Goal: Communication & Community: Ask a question

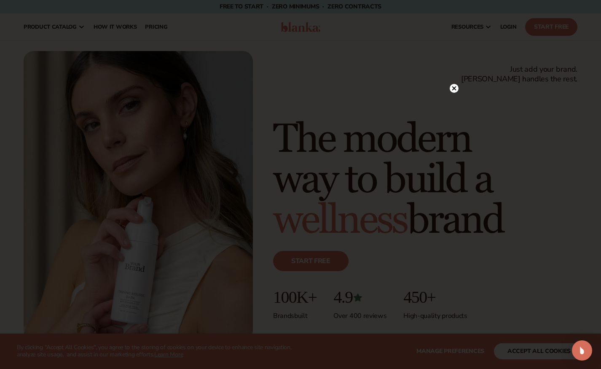
click at [454, 88] on icon at bounding box center [454, 88] width 4 height 4
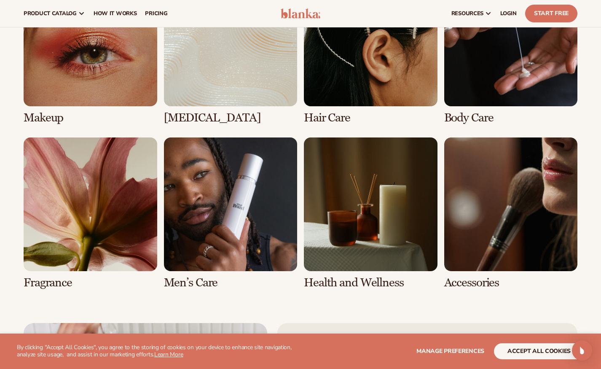
scroll to position [2111, 0]
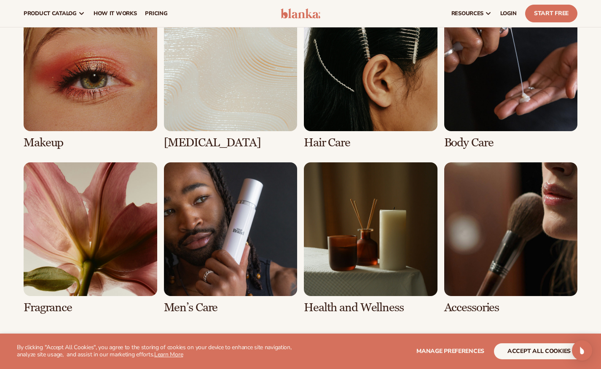
click at [245, 88] on link "2 / 8" at bounding box center [231, 72] width 134 height 151
click at [192, 137] on link "2 / 8" at bounding box center [231, 72] width 134 height 151
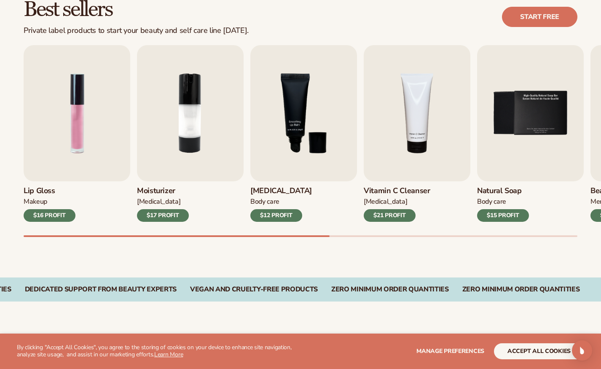
scroll to position [253, 0]
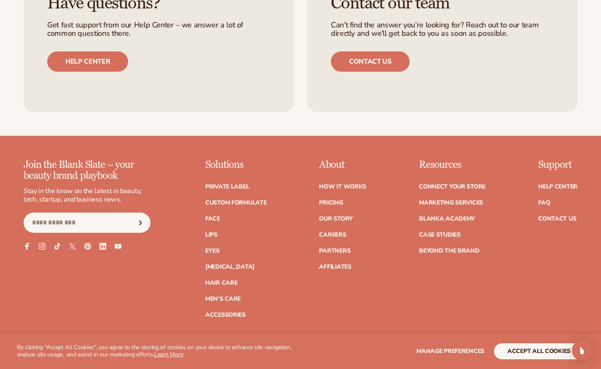
scroll to position [1369, 0]
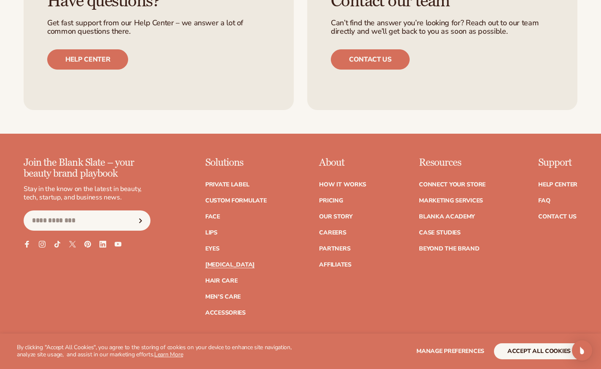
click at [221, 262] on link "[MEDICAL_DATA]" at bounding box center [229, 265] width 49 height 6
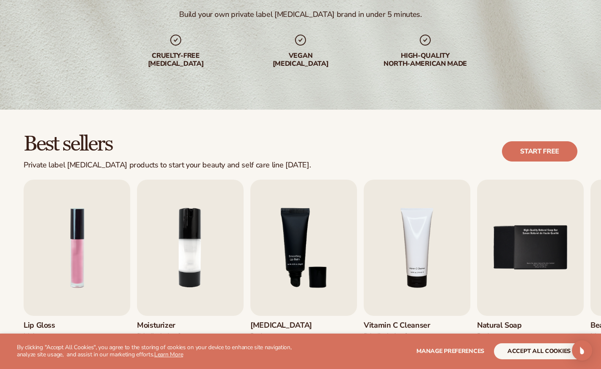
scroll to position [188, 0]
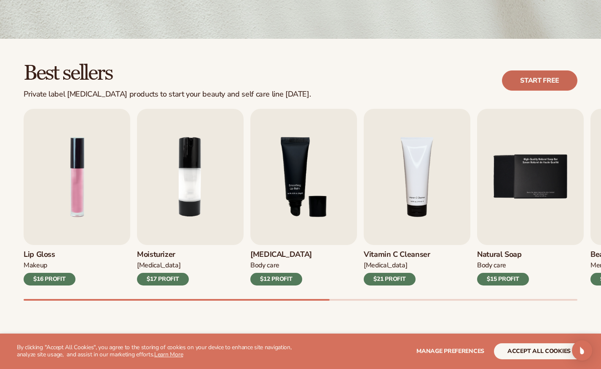
click at [567, 83] on link "Start free" at bounding box center [539, 80] width 75 height 20
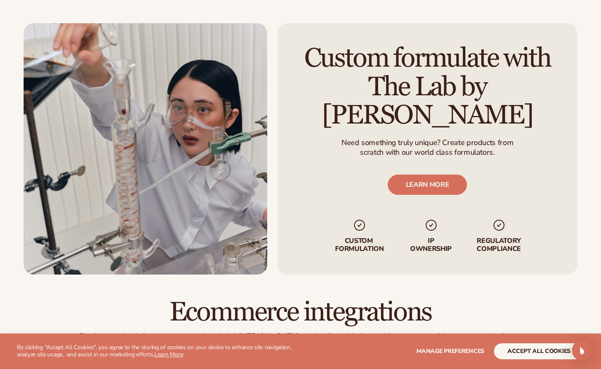
scroll to position [1014, 0]
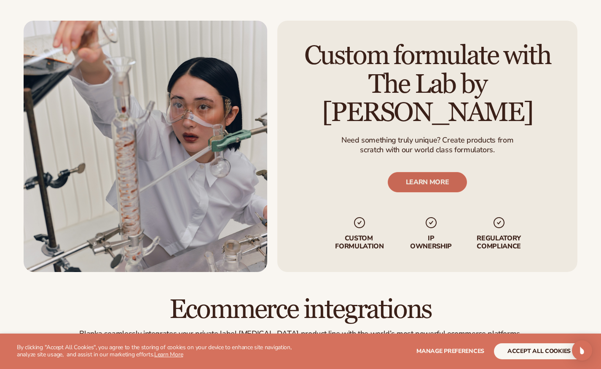
click at [452, 172] on link "LEARN MORE" at bounding box center [428, 182] width 80 height 20
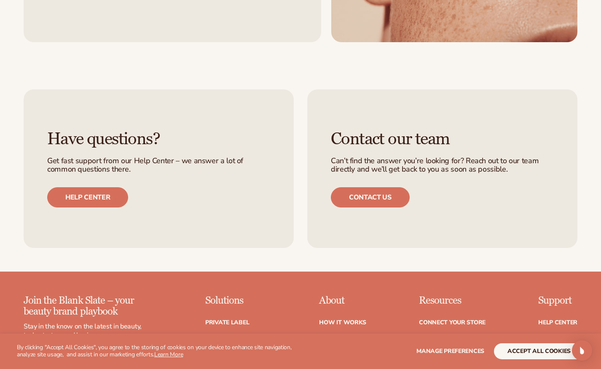
scroll to position [986, 0]
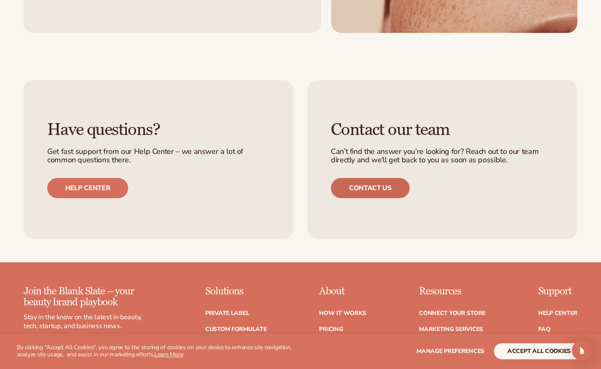
click at [384, 187] on link "Contact us" at bounding box center [370, 188] width 79 height 20
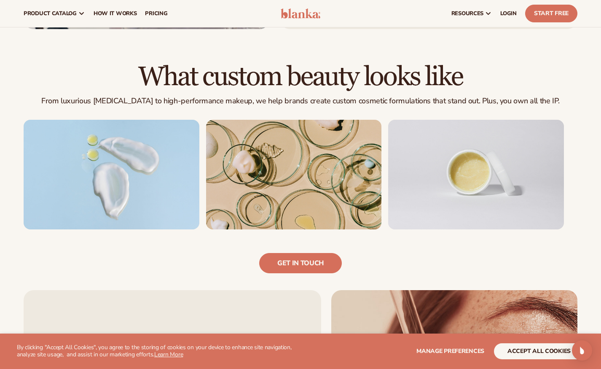
scroll to position [473, 0]
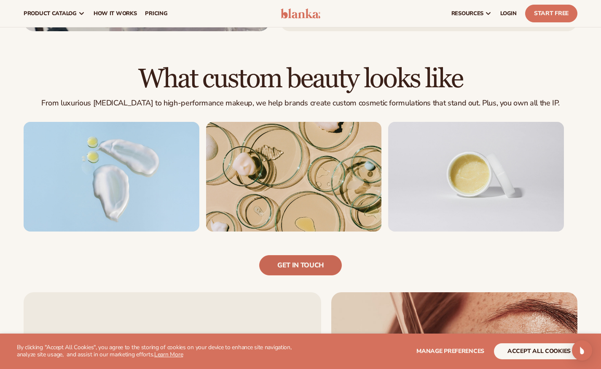
click at [313, 270] on link "Get in touch" at bounding box center [300, 265] width 83 height 20
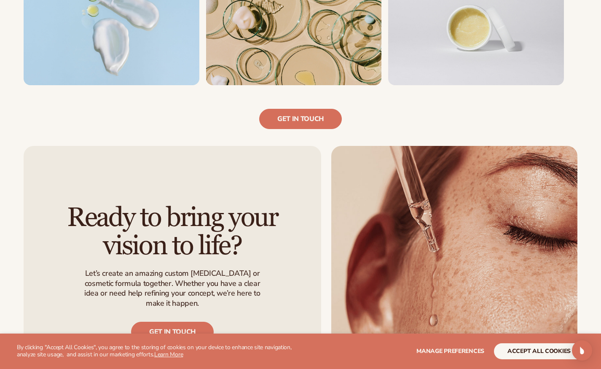
scroll to position [696, 0]
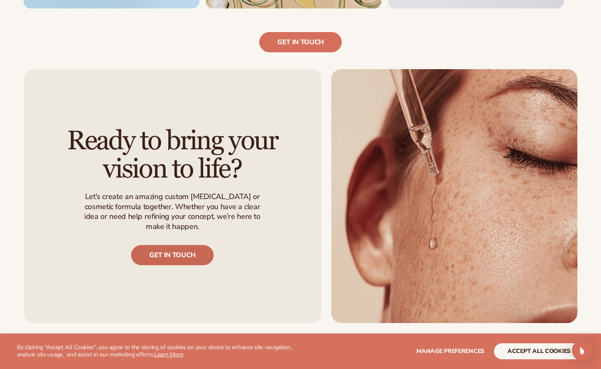
click at [194, 258] on link "Get in touch" at bounding box center [172, 255] width 83 height 20
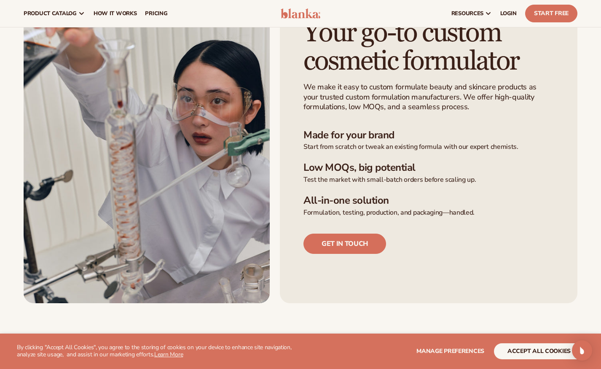
scroll to position [197, 0]
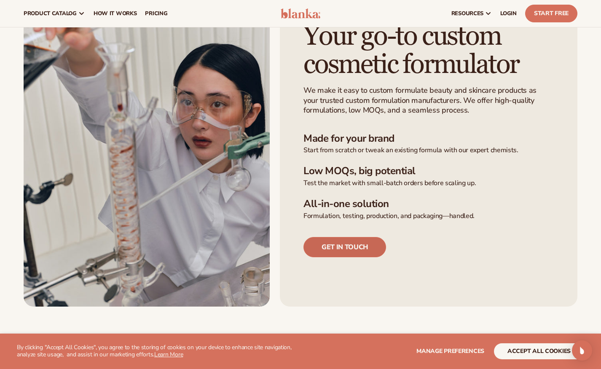
click at [369, 245] on link "Get in touch" at bounding box center [345, 247] width 83 height 20
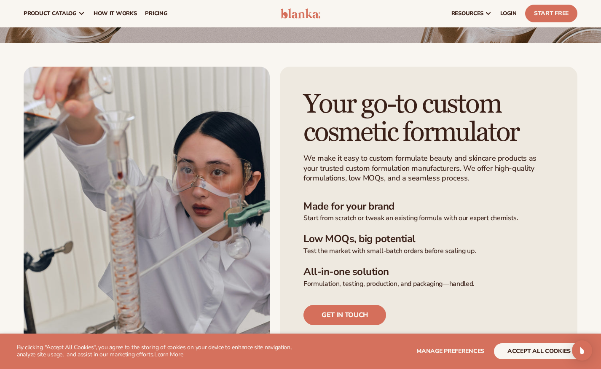
scroll to position [0, 0]
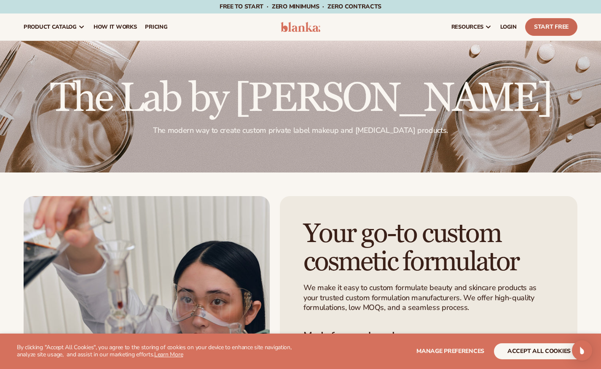
click at [525, 25] on link "Start Free" at bounding box center [551, 27] width 52 height 18
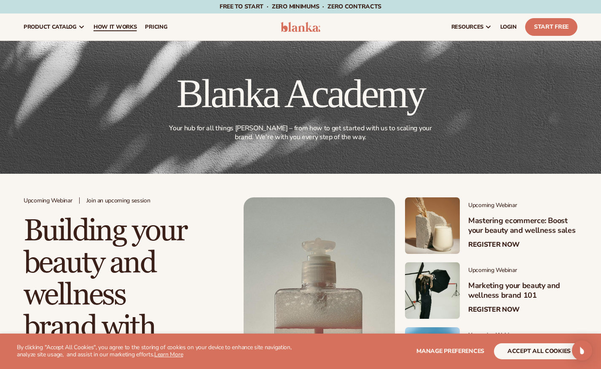
click at [125, 27] on span "How It Works" at bounding box center [115, 27] width 43 height 7
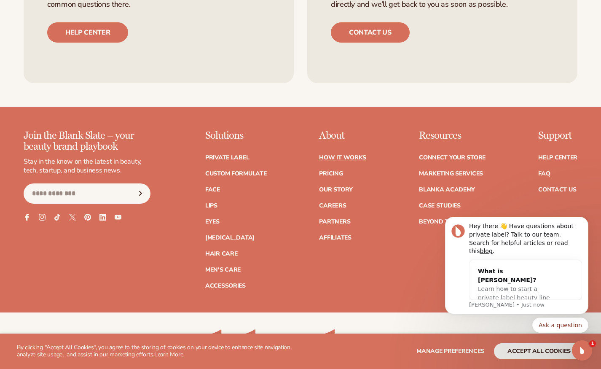
scroll to position [2463, 0]
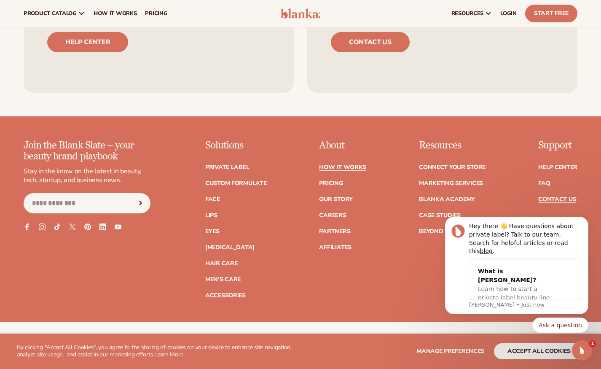
click at [554, 196] on link "Contact Us" at bounding box center [557, 199] width 38 height 6
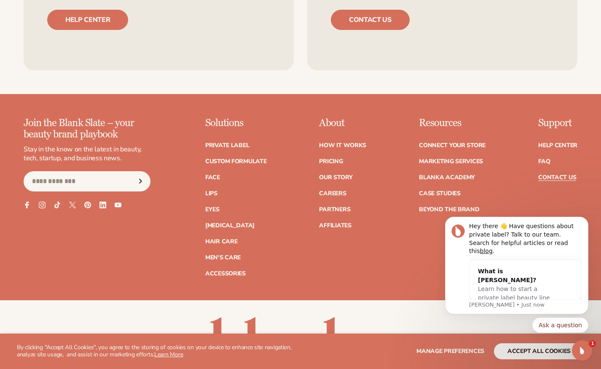
scroll to position [678, 0]
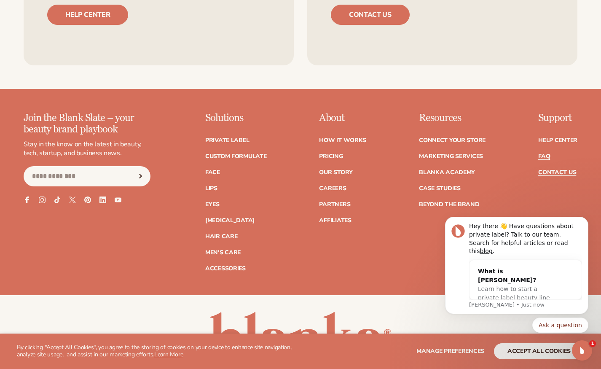
click at [542, 153] on link "FAQ" at bounding box center [544, 156] width 12 height 6
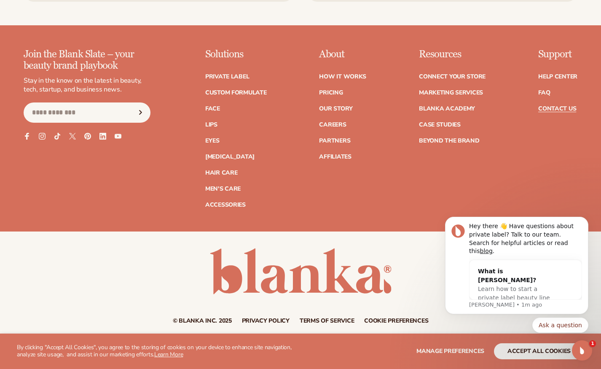
scroll to position [746, 0]
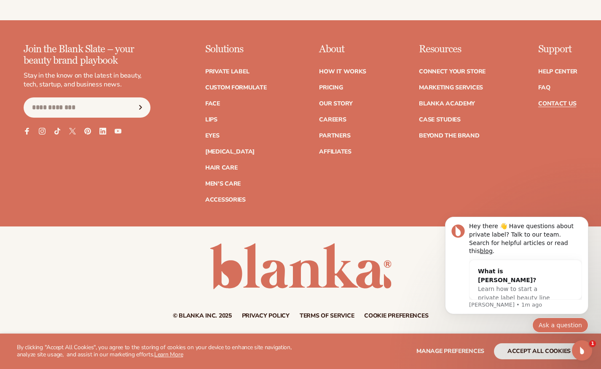
click at [575, 325] on button "Ask a question" at bounding box center [560, 324] width 56 height 15
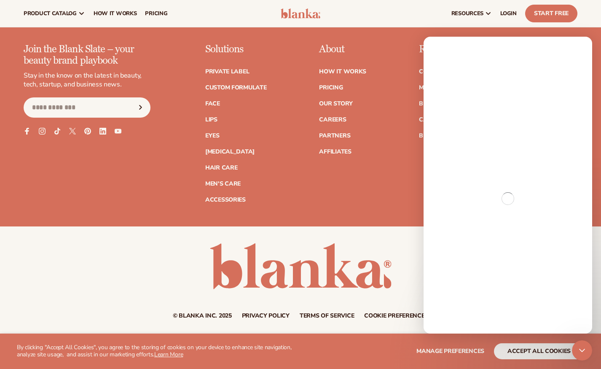
scroll to position [711, 0]
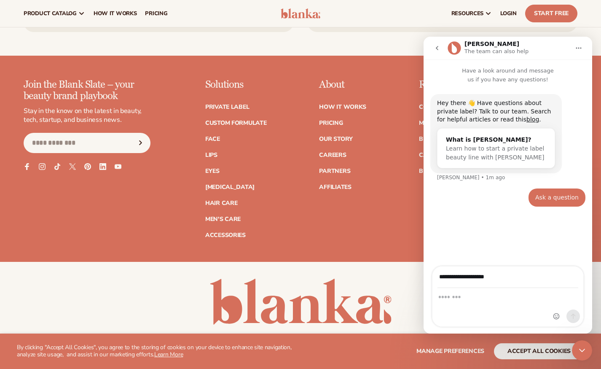
click at [468, 276] on input "**********" at bounding box center [508, 277] width 141 height 22
click at [499, 276] on input "**********" at bounding box center [508, 277] width 141 height 22
type input "**********"
click at [556, 283] on div "Intercom messenger" at bounding box center [566, 296] width 33 height 60
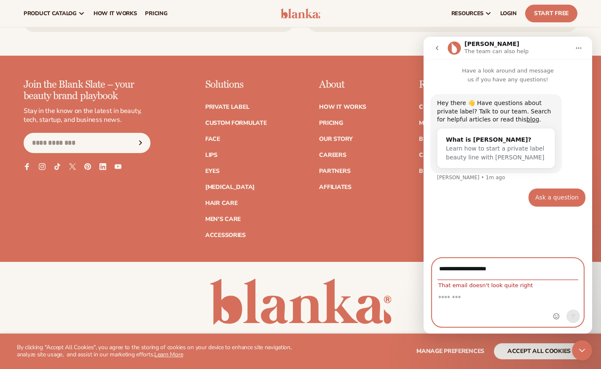
click at [546, 291] on textarea "Message…" at bounding box center [508, 295] width 151 height 14
drag, startPoint x: 522, startPoint y: 270, endPoint x: 847, endPoint y: 307, distance: 326.7
click html "**********"
click at [452, 296] on textarea "Message…" at bounding box center [508, 295] width 151 height 14
paste textarea "**********"
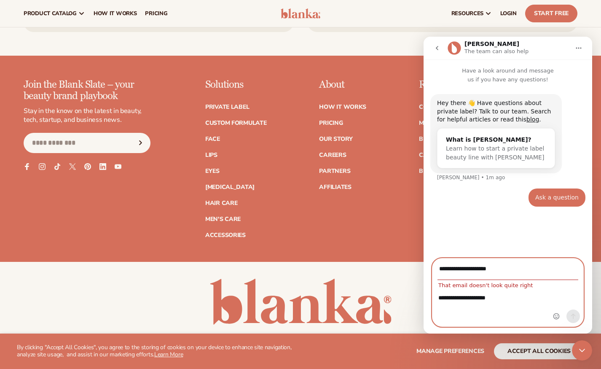
type textarea "**********"
drag, startPoint x: 508, startPoint y: 269, endPoint x: 436, endPoint y: 269, distance: 72.5
click at [436, 269] on div "**********" at bounding box center [508, 273] width 151 height 30
click at [513, 302] on textarea "**********" at bounding box center [508, 295] width 151 height 14
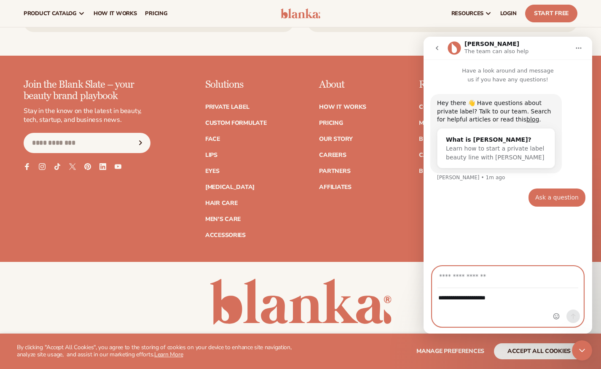
click at [495, 279] on input "Your email" at bounding box center [508, 277] width 141 height 22
click at [573, 243] on div "Hey there 👋 Have questions about private label? Talk to our team. Search for he…" at bounding box center [508, 175] width 169 height 183
click at [486, 303] on div "**********" at bounding box center [508, 307] width 151 height 38
click at [492, 222] on div "Hey there 👋 Have questions about private label? Talk to our team. Search for he…" at bounding box center [508, 175] width 169 height 183
click at [527, 119] on link "blog" at bounding box center [533, 119] width 13 height 7
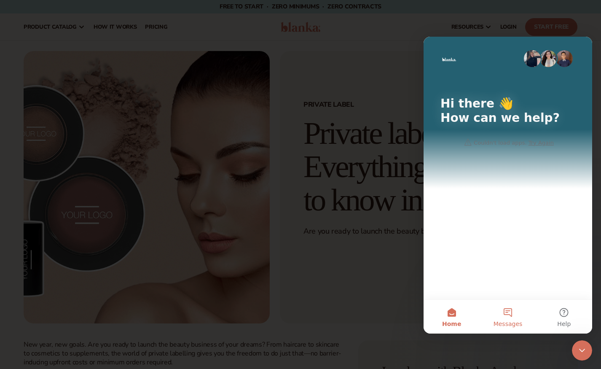
click at [510, 318] on button "Messages" at bounding box center [508, 317] width 56 height 34
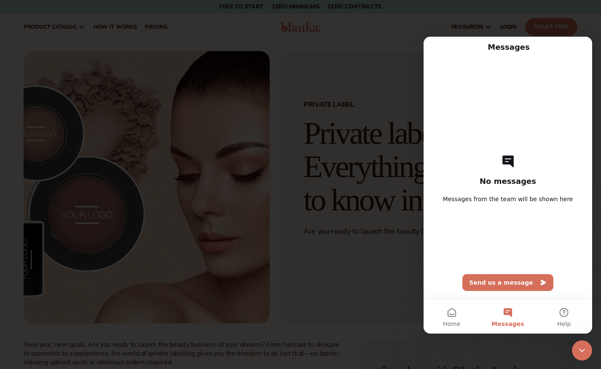
click at [524, 282] on button "Send us a message" at bounding box center [508, 282] width 91 height 17
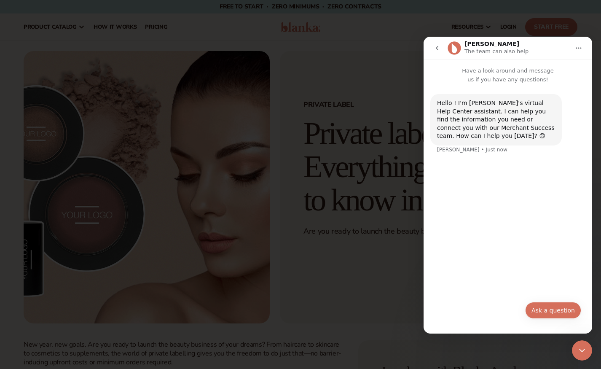
click at [546, 308] on button "Ask a question" at bounding box center [553, 310] width 56 height 17
click at [544, 221] on div "Hello ! I'm Blanka's virtual Help Center assistant. I can help you find the inf…" at bounding box center [508, 205] width 169 height 242
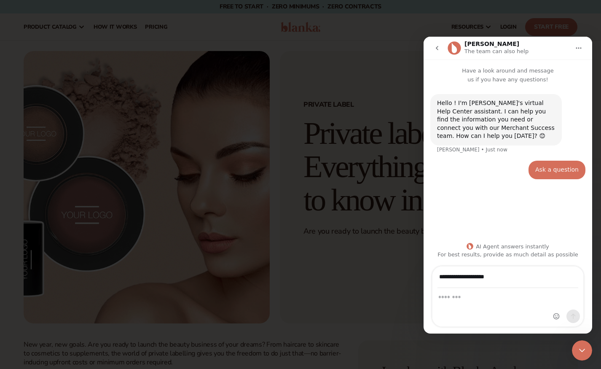
type input "**********"
click at [500, 304] on div "Intercom messenger" at bounding box center [508, 307] width 151 height 38
click at [487, 299] on textarea "Message…" at bounding box center [508, 295] width 151 height 14
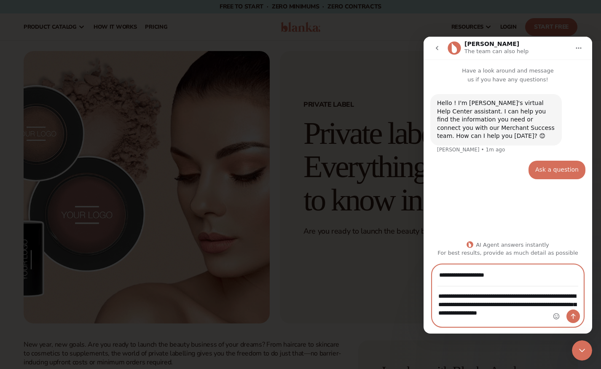
type textarea "**********"
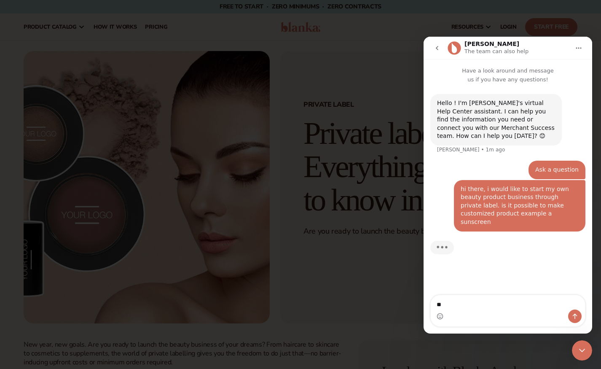
type textarea "*"
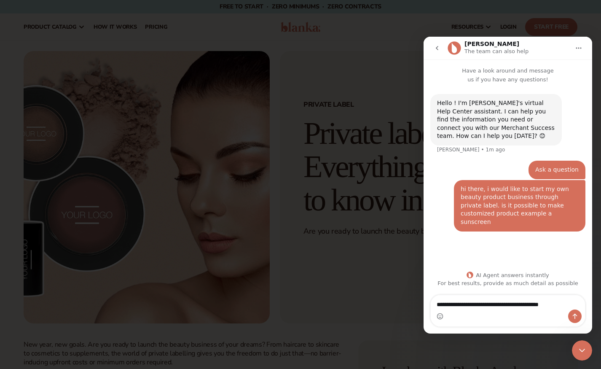
type textarea "**********"
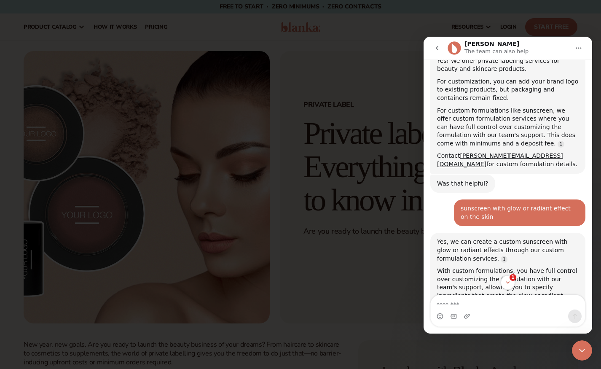
scroll to position [176, 0]
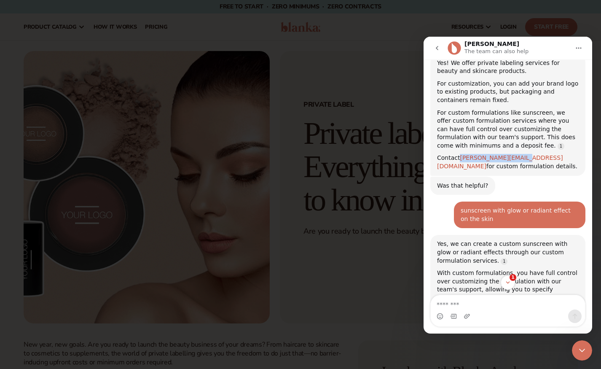
drag, startPoint x: 460, startPoint y: 146, endPoint x: 526, endPoint y: 145, distance: 66.2
click at [526, 154] on div "Contact dean@blankabrand.com for custom formulation details." at bounding box center [508, 162] width 142 height 16
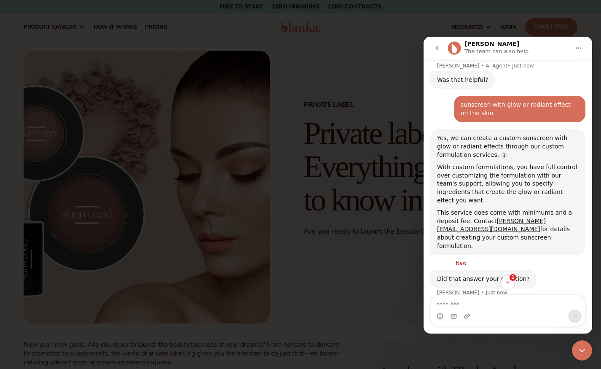
scroll to position [306, 0]
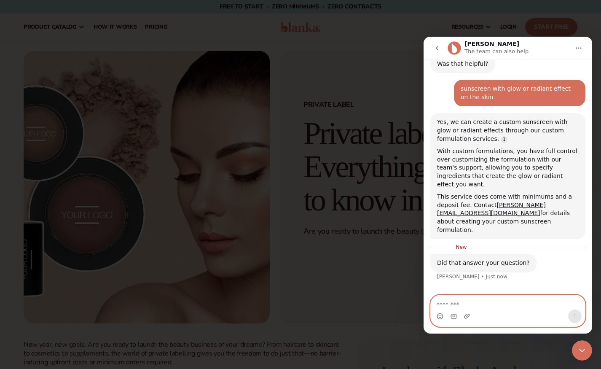
click at [513, 308] on textarea "Message…" at bounding box center [508, 302] width 154 height 14
type textarea "**********"
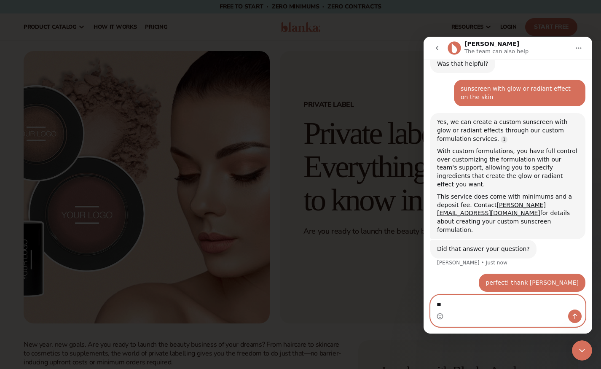
type textarea "***"
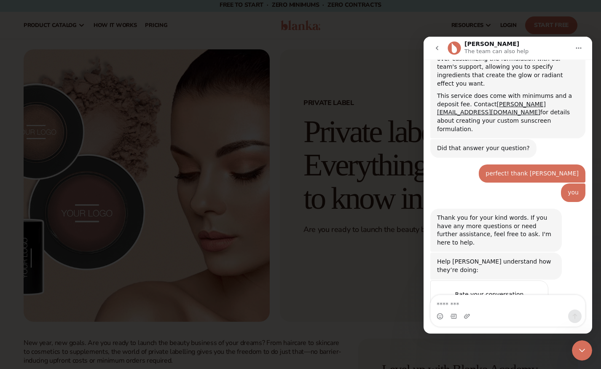
scroll to position [399, 0]
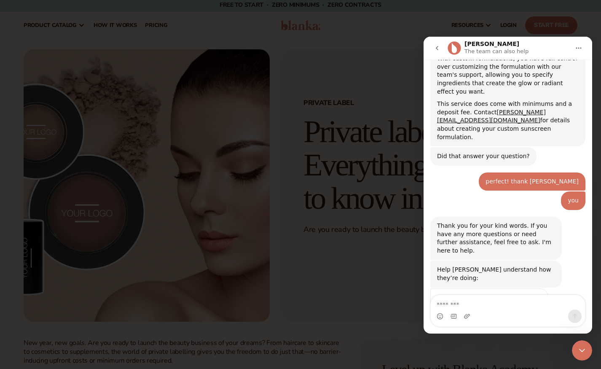
click at [527, 312] on span "Amazing" at bounding box center [529, 319] width 15 height 15
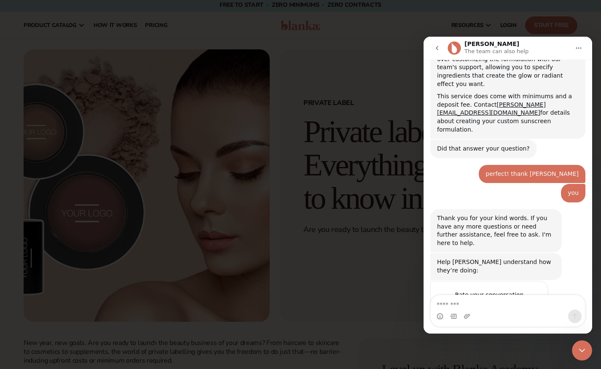
scroll to position [430, 0]
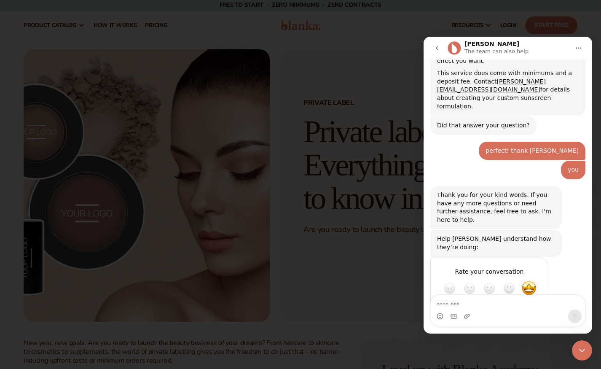
click at [537, 310] on div "Submit" at bounding box center [533, 318] width 17 height 17
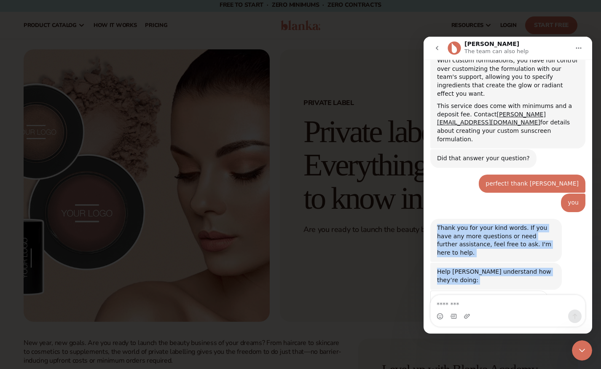
drag, startPoint x: 590, startPoint y: 274, endPoint x: 583, endPoint y: 186, distance: 88.8
click at [583, 186] on div "Hello ! I'm Blanka's virtual Help Center assistant. I can help you find the inf…" at bounding box center [508, 13] width 169 height 653
click at [585, 210] on div "Hello ! I'm Blanka's virtual Help Center assistant. I can help you find the inf…" at bounding box center [508, 13] width 169 height 653
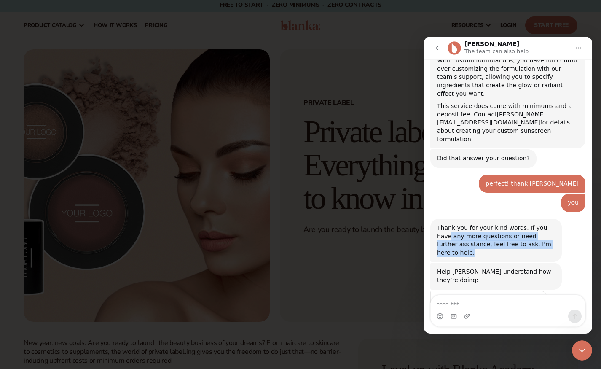
drag, startPoint x: 589, startPoint y: 222, endPoint x: 590, endPoint y: 189, distance: 32.5
click at [590, 189] on div "Hello ! I'm Blanka's virtual Help Center assistant. I can help you find the inf…" at bounding box center [508, 13] width 169 height 653
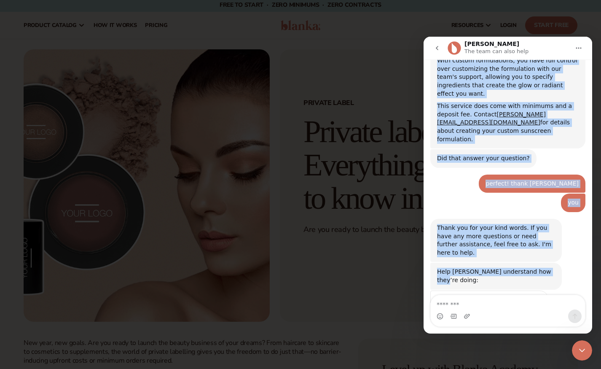
click at [590, 243] on div "Have a look around and message us if you have any questions! Hello ! I'm Blanka…" at bounding box center [508, 181] width 169 height 244
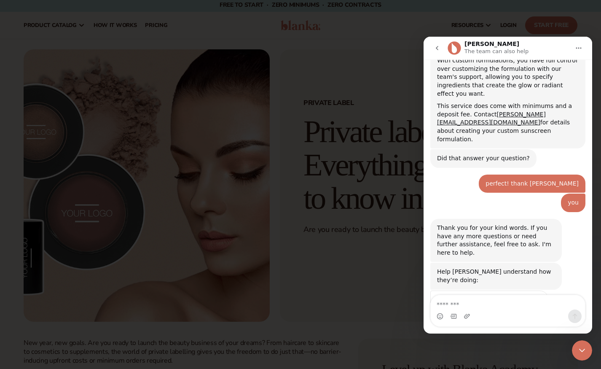
drag, startPoint x: 573, startPoint y: 245, endPoint x: 587, endPoint y: 249, distance: 14.3
click at [573, 263] on div "Help Lee understand how they’re doing: Lee • 1m ago" at bounding box center [507, 276] width 155 height 27
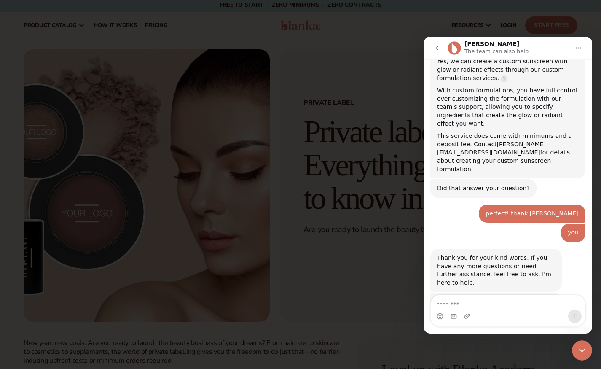
scroll to position [365, 0]
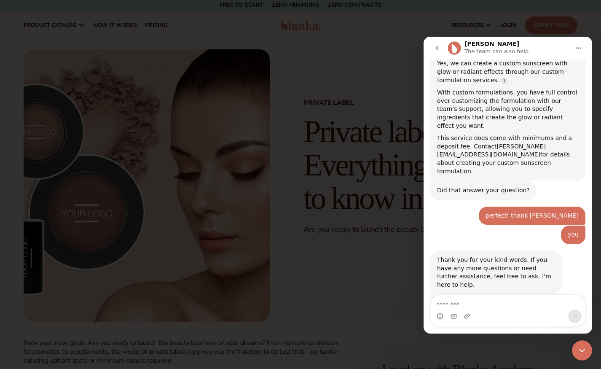
click at [573, 25] on div at bounding box center [300, 184] width 601 height 369
click at [546, 27] on div at bounding box center [300, 184] width 601 height 369
click at [440, 49] on icon "go back" at bounding box center [437, 48] width 7 height 7
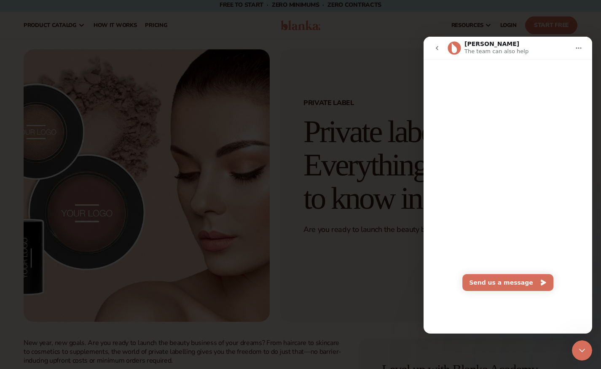
scroll to position [276, 0]
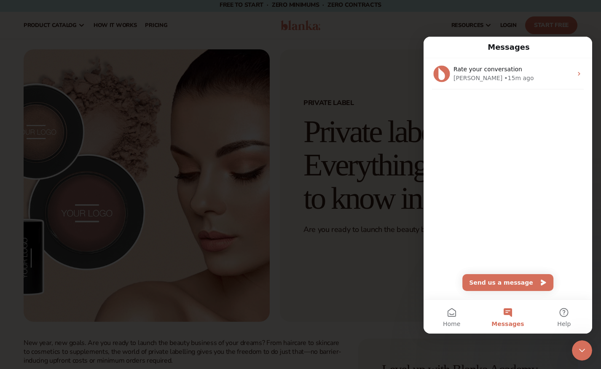
click at [384, 70] on div at bounding box center [300, 184] width 601 height 369
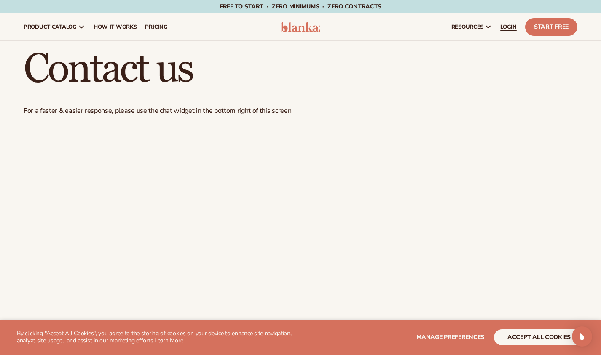
click at [500, 27] on span "LOGIN" at bounding box center [508, 27] width 16 height 7
